Goal: Information Seeking & Learning: Learn about a topic

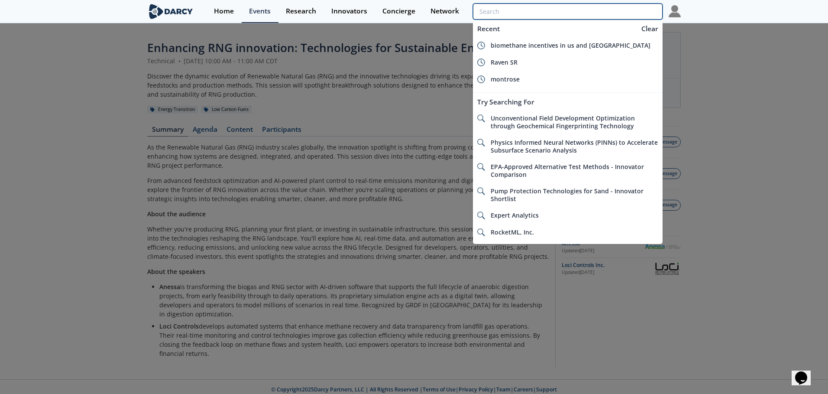
click at [614, 9] on input "search" at bounding box center [568, 11] width 190 height 16
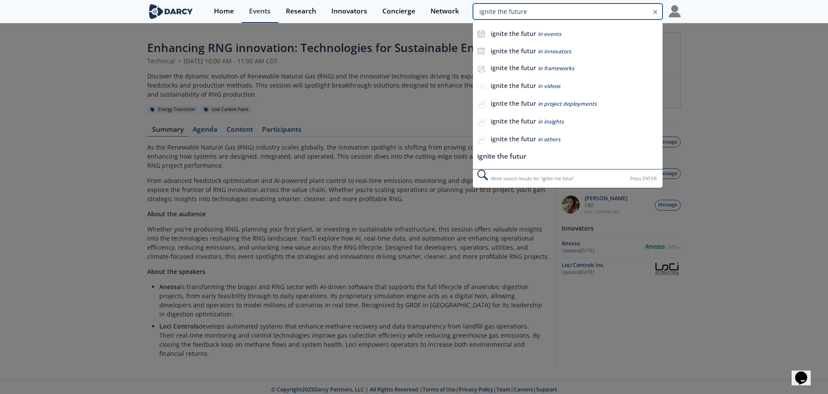
type input "ignite the future"
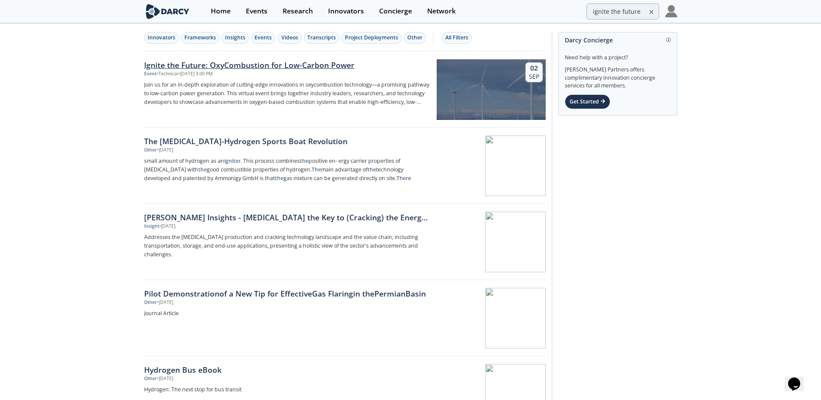
click at [292, 66] on div "Ignite the Future: OxyCombustion for Low-Carbon Power" at bounding box center [287, 64] width 287 height 11
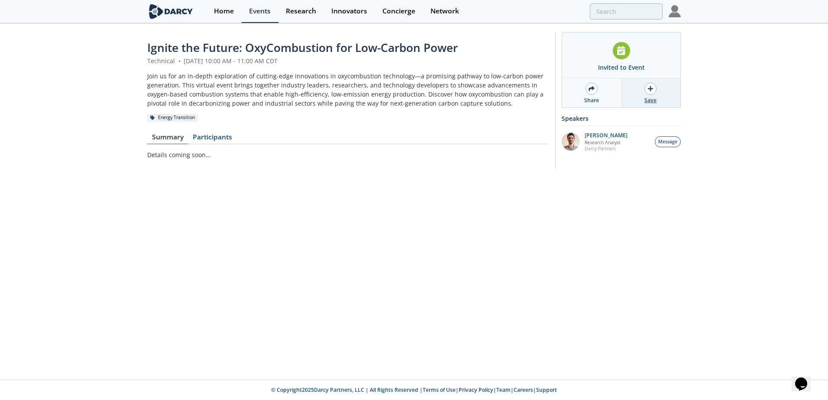
click at [650, 100] on div "Save" at bounding box center [650, 101] width 12 height 8
click at [216, 140] on link "Participants" at bounding box center [212, 139] width 48 height 10
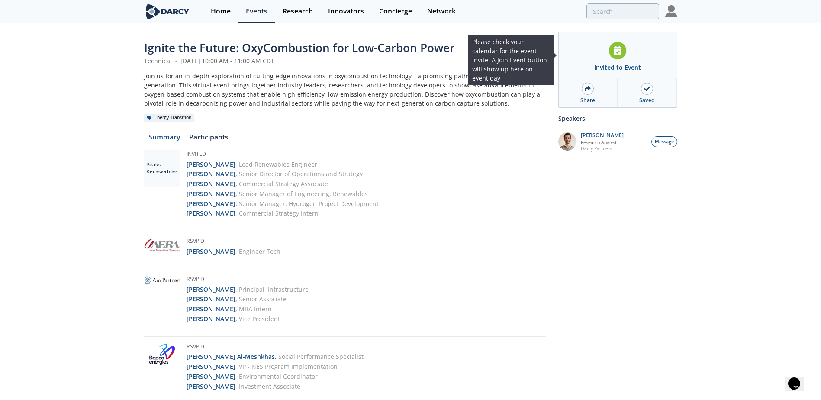
click at [628, 70] on div "Invited to Event" at bounding box center [617, 67] width 47 height 9
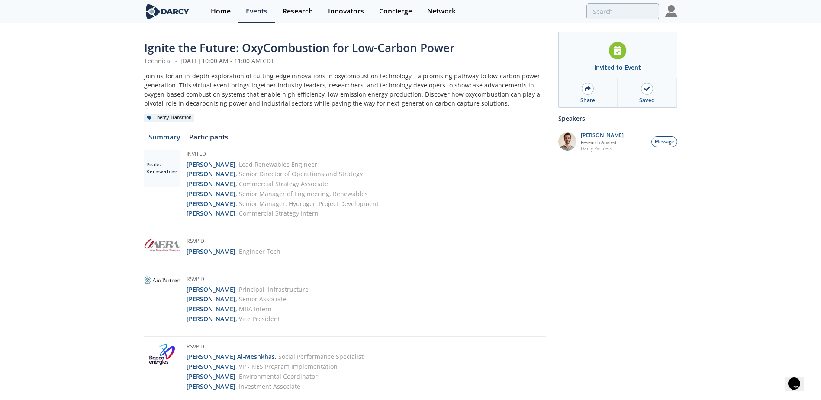
click at [441, 49] on span "Ignite the Future: OxyCombustion for Low-Carbon Power" at bounding box center [299, 48] width 310 height 16
